Goal: Information Seeking & Learning: Learn about a topic

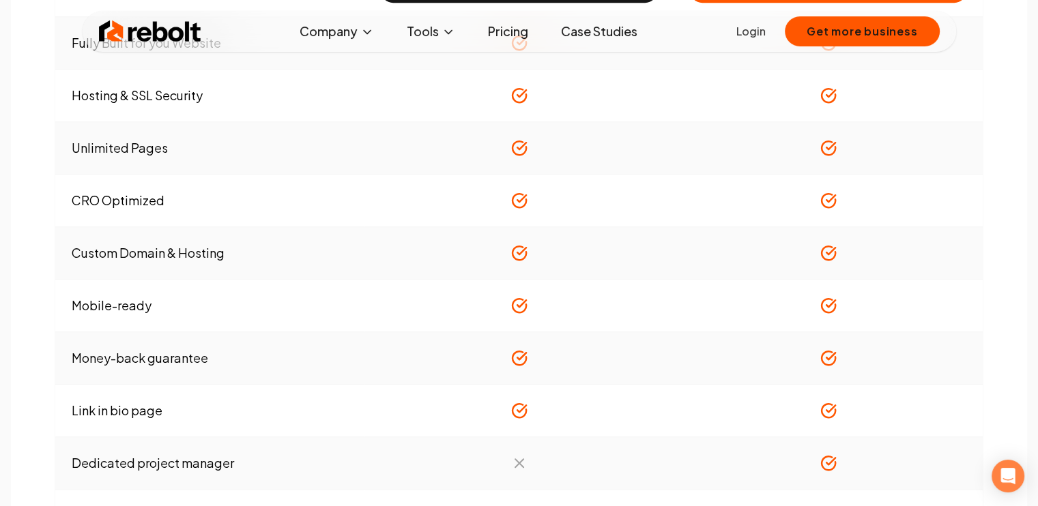
scroll to position [955, 0]
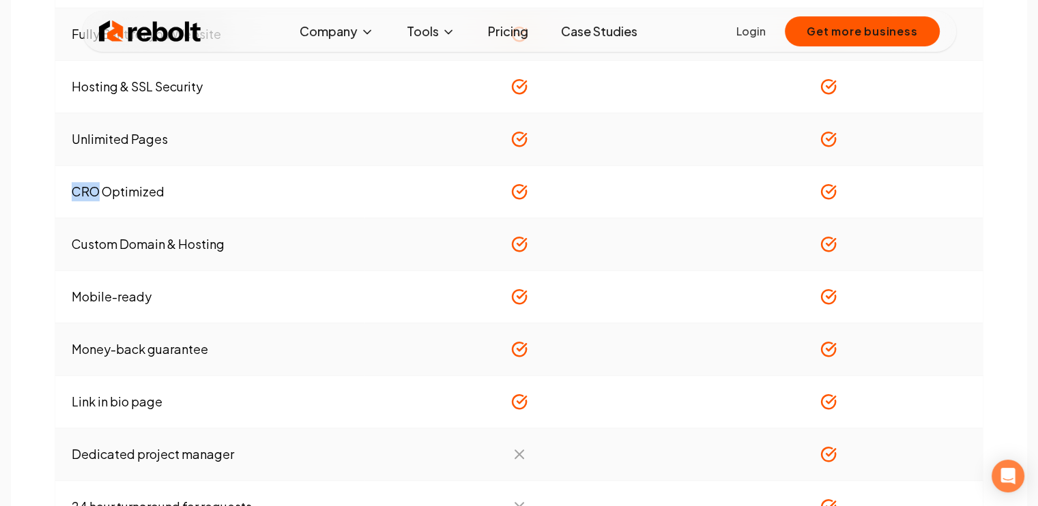
drag, startPoint x: 74, startPoint y: 190, endPoint x: 94, endPoint y: 188, distance: 19.8
click at [94, 188] on td "CRO Optimized" at bounding box center [209, 192] width 309 height 53
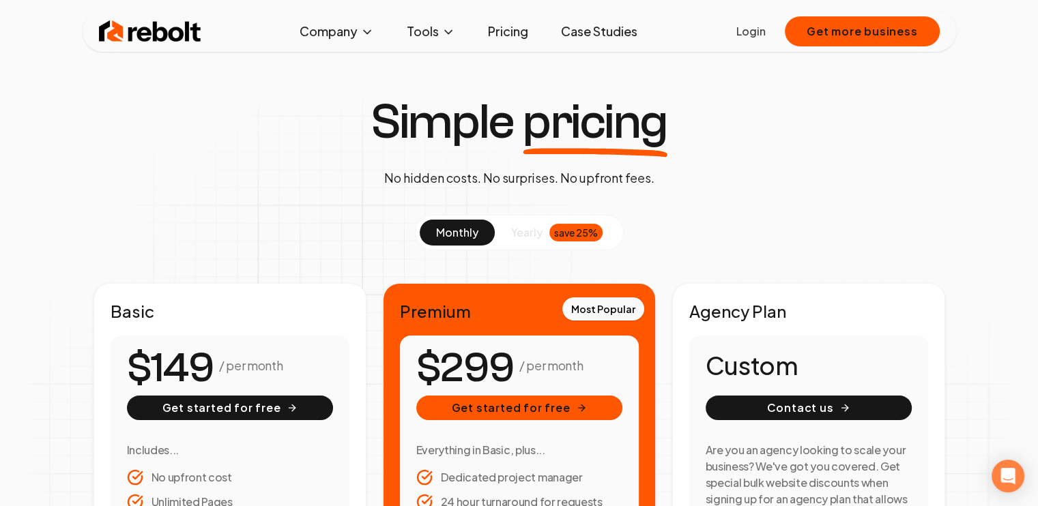
scroll to position [0, 0]
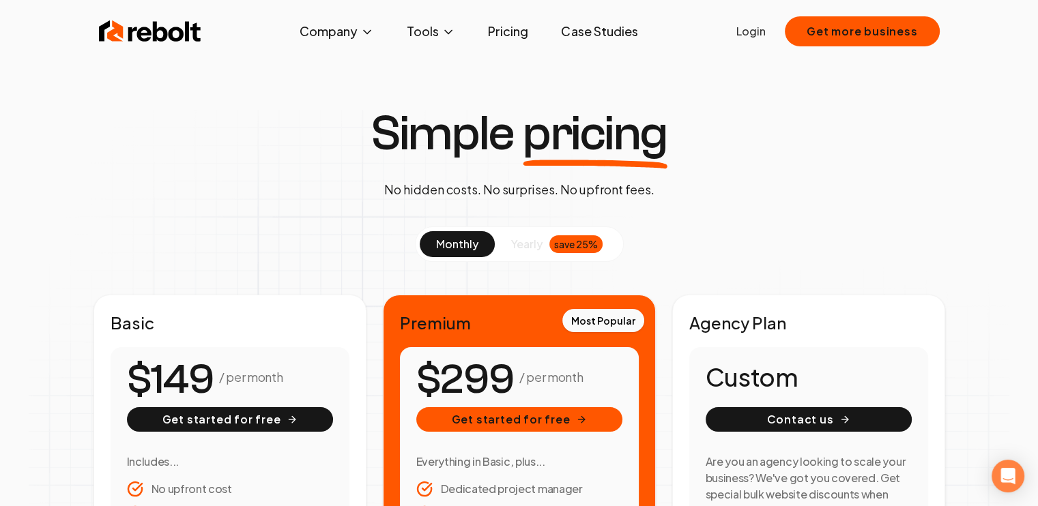
click at [527, 248] on span "yearly" at bounding box center [526, 244] width 31 height 16
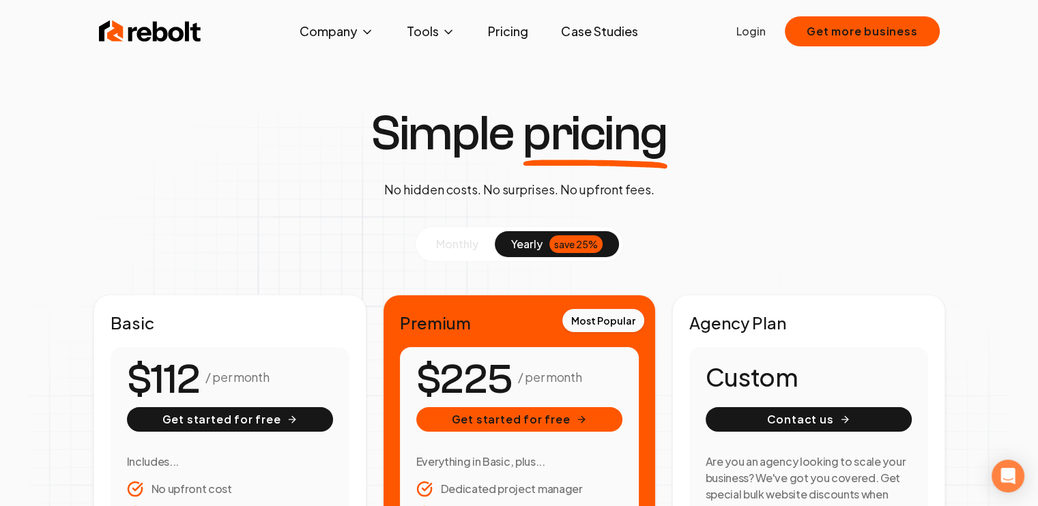
click at [448, 244] on span "monthly" at bounding box center [457, 244] width 42 height 14
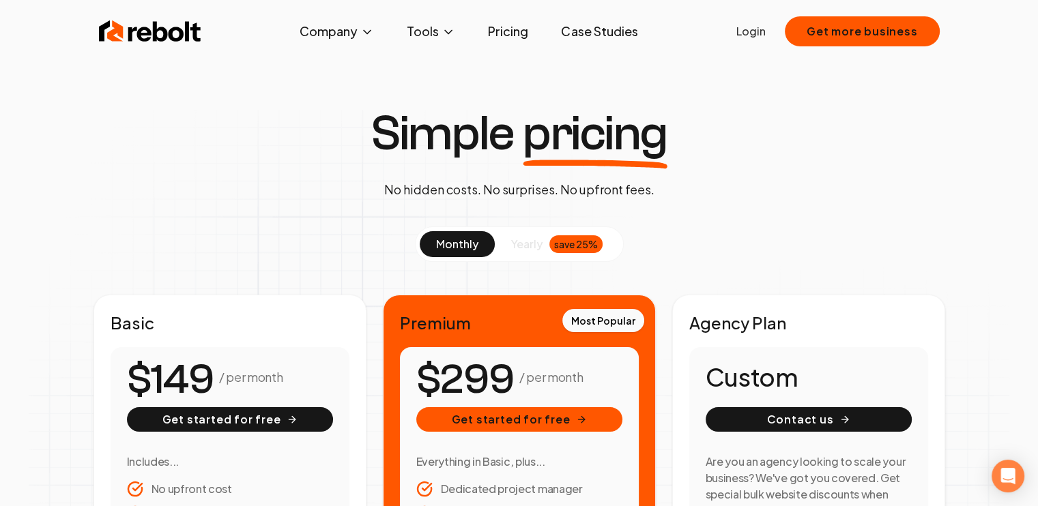
click at [602, 33] on link "Case Studies" at bounding box center [599, 31] width 98 height 27
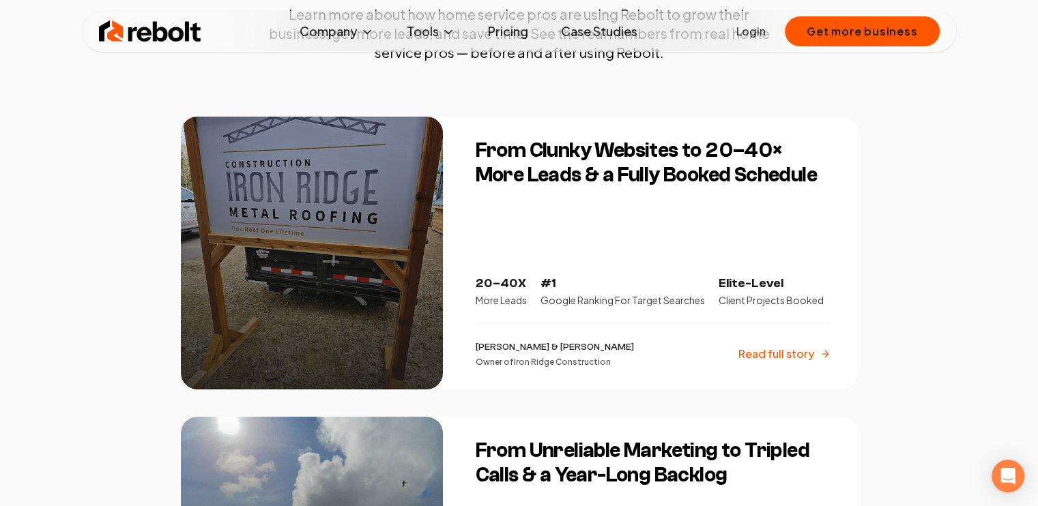
scroll to position [273, 0]
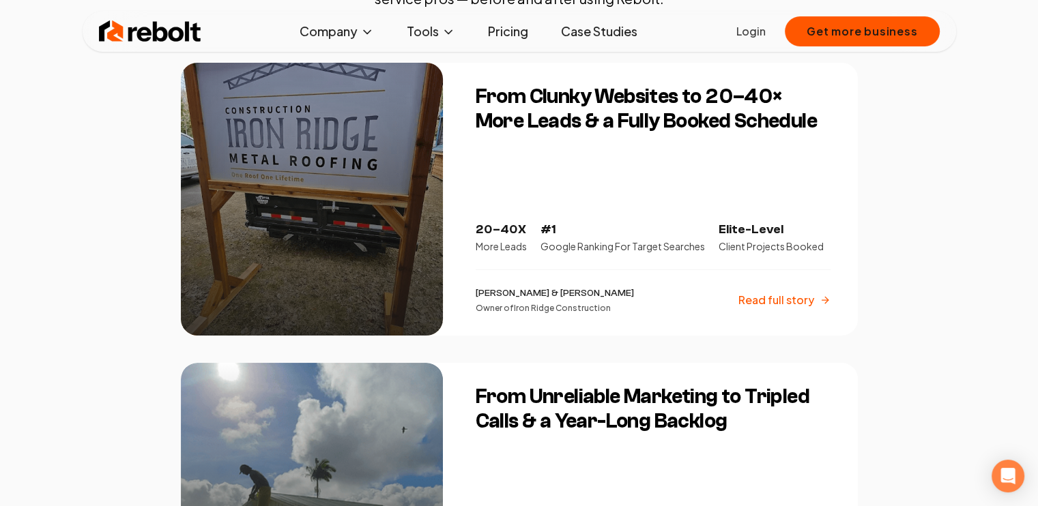
click at [584, 308] on p "Owner of Iron Ridge Construction" at bounding box center [555, 308] width 158 height 11
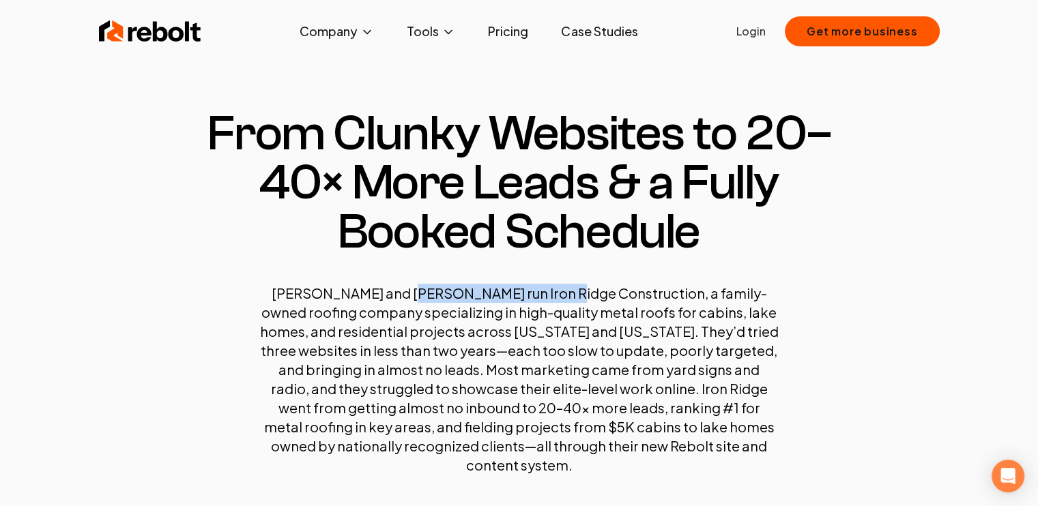
drag, startPoint x: 395, startPoint y: 294, endPoint x: 545, endPoint y: 295, distance: 150.1
click at [545, 295] on p "[PERSON_NAME] and [PERSON_NAME] run Iron Ridge Construction, a family-owned roo…" at bounding box center [519, 379] width 519 height 191
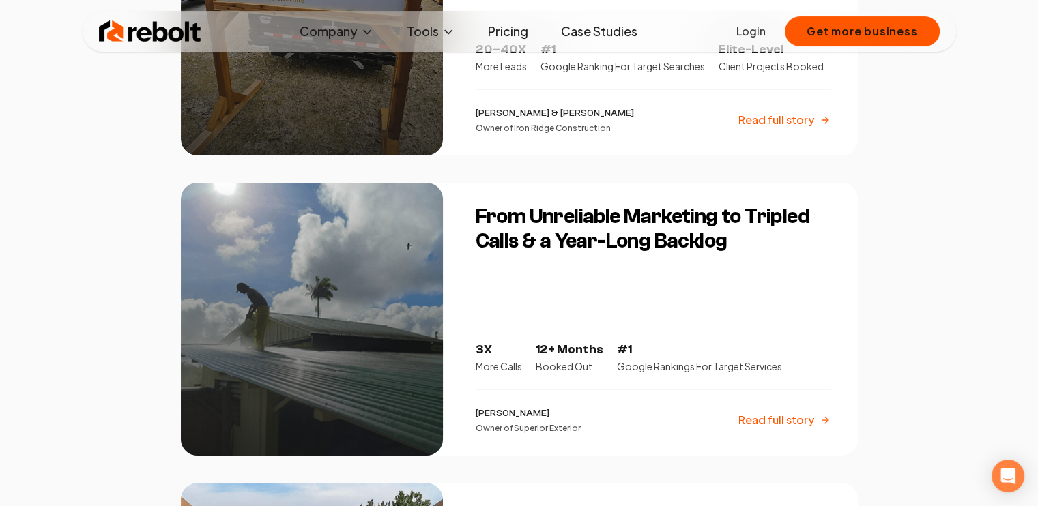
scroll to position [478, 0]
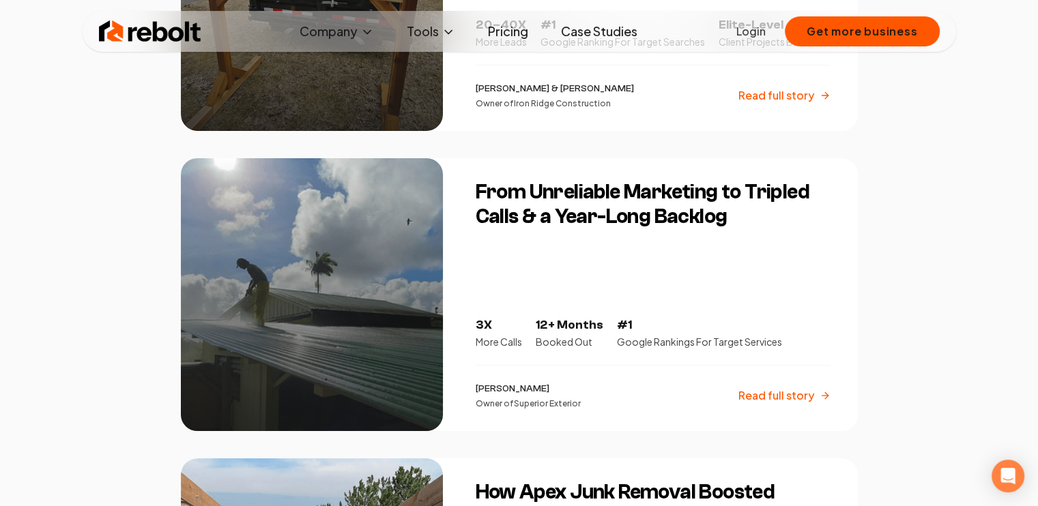
click at [573, 405] on p "Owner of Superior Exterior" at bounding box center [528, 403] width 105 height 11
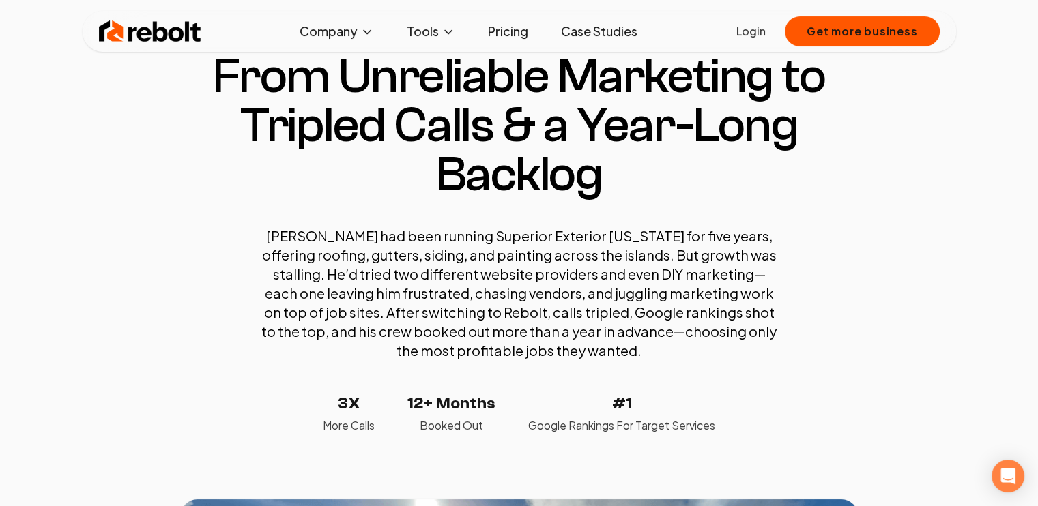
scroll to position [205, 0]
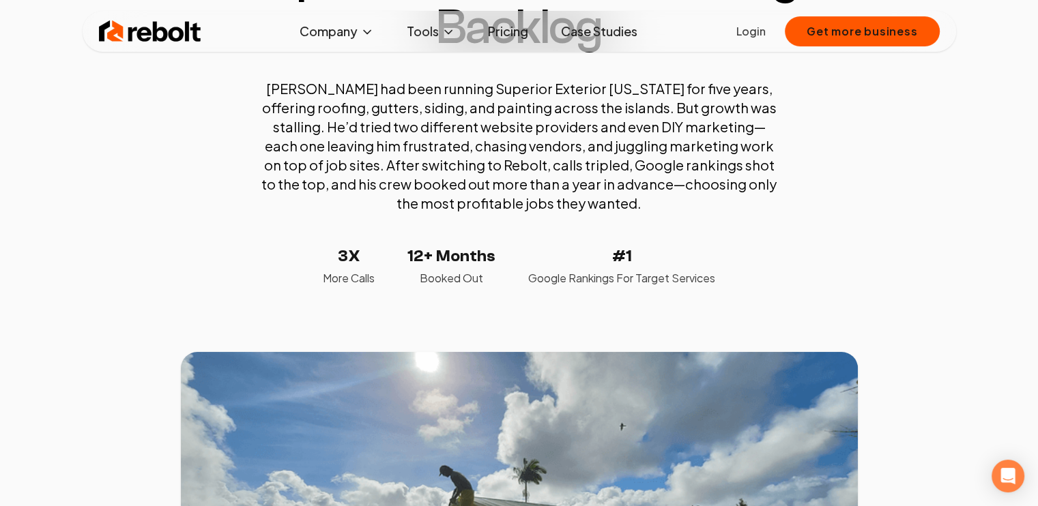
click at [431, 89] on p "[PERSON_NAME] had been running Superior Exterior [US_STATE] for five years, off…" at bounding box center [519, 146] width 519 height 134
drag, startPoint x: 431, startPoint y: 89, endPoint x: 558, endPoint y: 84, distance: 127.0
click at [558, 84] on p "[PERSON_NAME] had been running Superior Exterior [US_STATE] for five years, off…" at bounding box center [519, 146] width 519 height 134
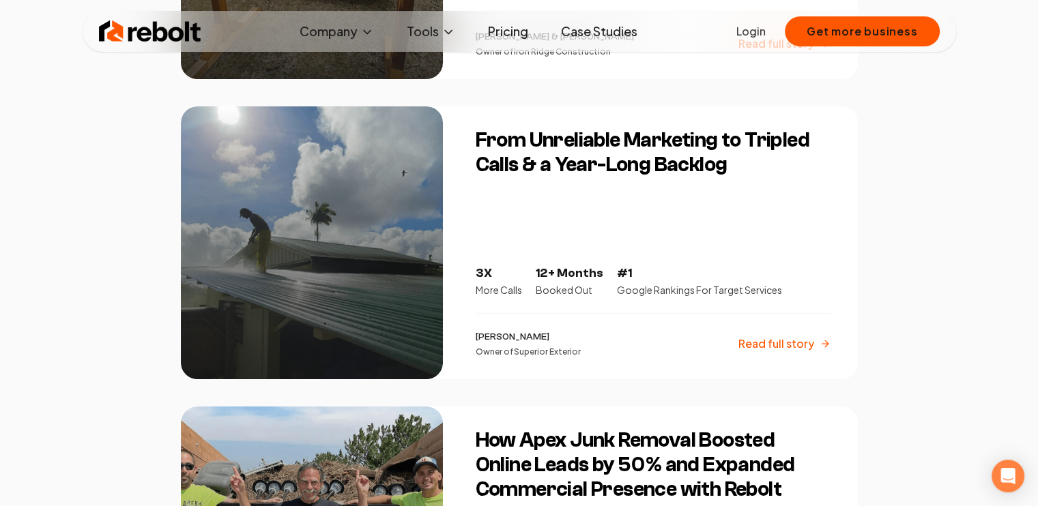
scroll to position [751, 0]
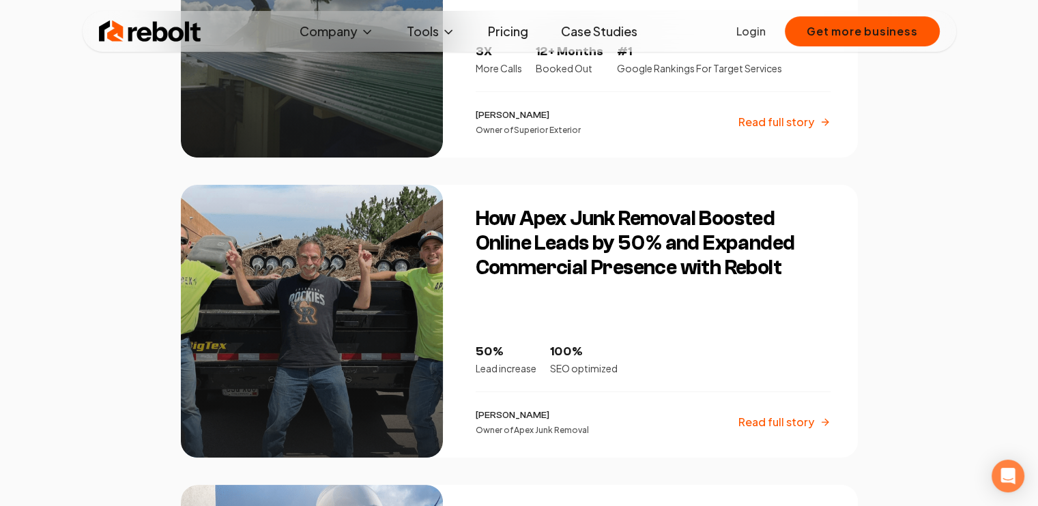
click at [543, 435] on p "Owner of Apex Junk Removal" at bounding box center [532, 430] width 113 height 11
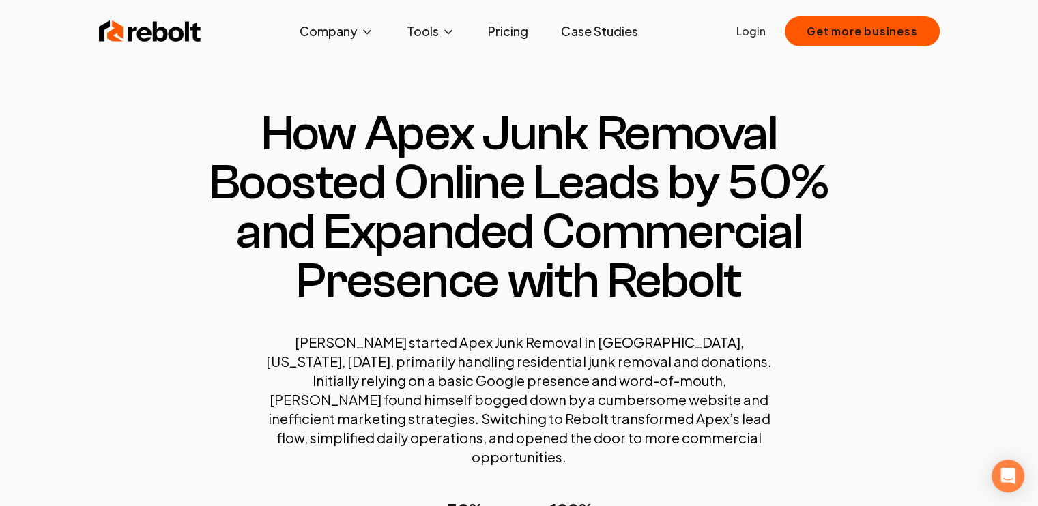
drag, startPoint x: 363, startPoint y: 135, endPoint x: 386, endPoint y: 131, distance: 23.6
click at [366, 135] on h1 "How Apex Junk Removal Boosted Online Leads by 50% and Expanded Commercial Prese…" at bounding box center [519, 207] width 677 height 196
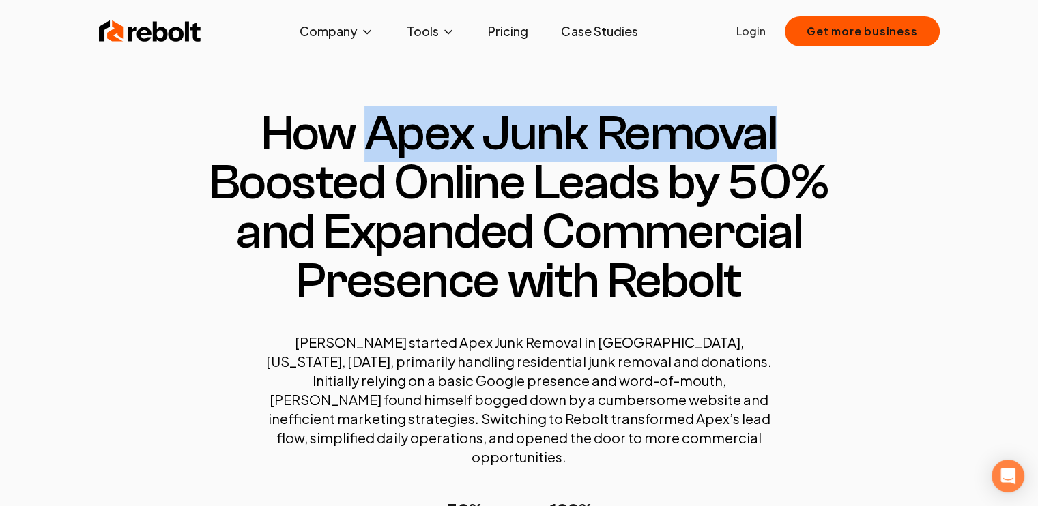
drag, startPoint x: 386, startPoint y: 131, endPoint x: 780, endPoint y: 143, distance: 393.8
click at [780, 143] on h1 "How Apex Junk Removal Boosted Online Leads by 50% and Expanded Commercial Prese…" at bounding box center [519, 207] width 677 height 196
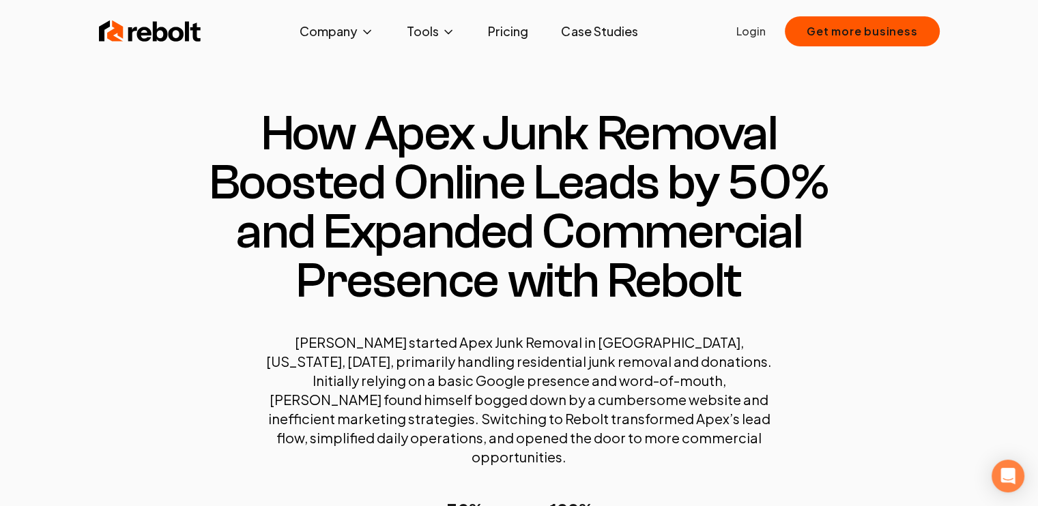
click at [538, 341] on p "[PERSON_NAME] started Apex Junk Removal in [GEOGRAPHIC_DATA], [US_STATE], [DATE…" at bounding box center [519, 400] width 519 height 134
drag, startPoint x: 550, startPoint y: 340, endPoint x: 652, endPoint y: 344, distance: 102.4
click at [652, 344] on p "[PERSON_NAME] started Apex Junk Removal in [GEOGRAPHIC_DATA], [US_STATE], [DATE…" at bounding box center [519, 400] width 519 height 134
copy p "[PERSON_NAME], [US_STATE]"
